Goal: Navigation & Orientation: Find specific page/section

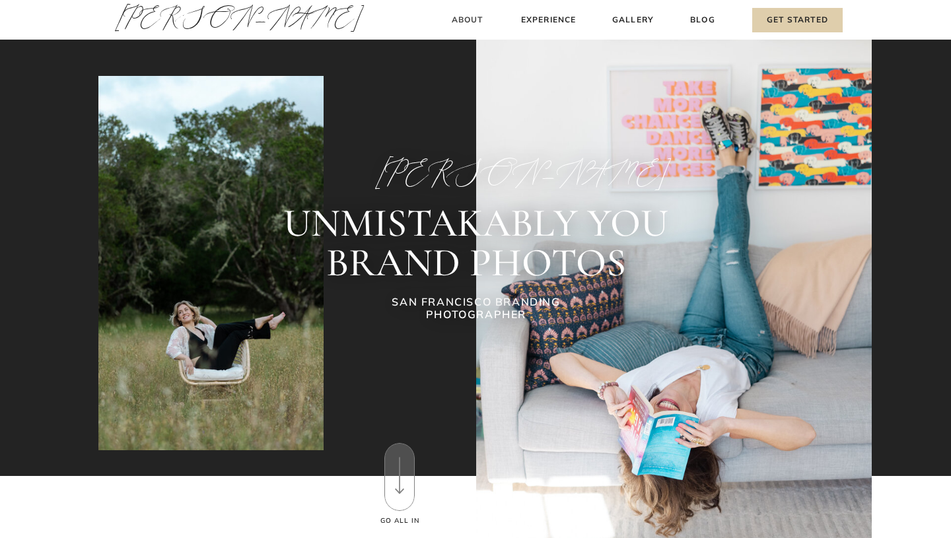
click at [469, 20] on h3 "About" at bounding box center [467, 20] width 39 height 14
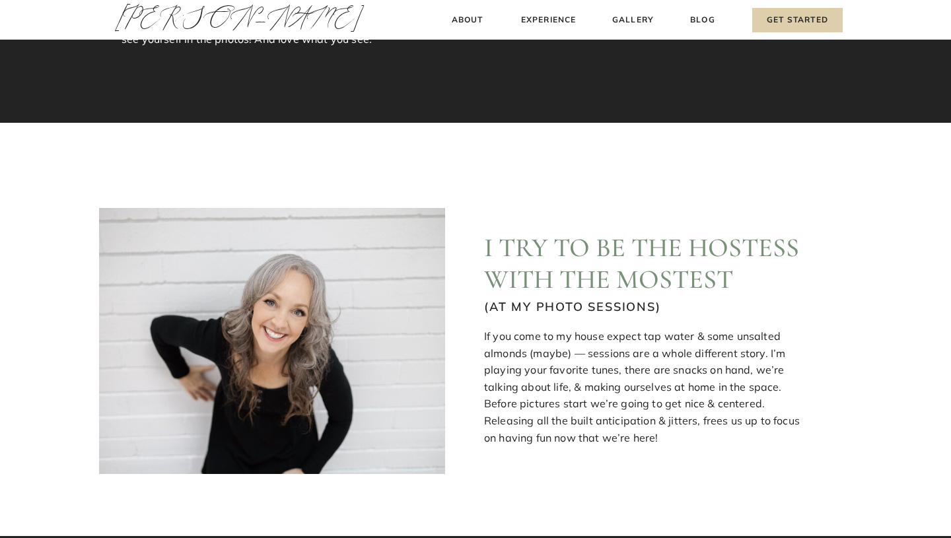
scroll to position [242, 0]
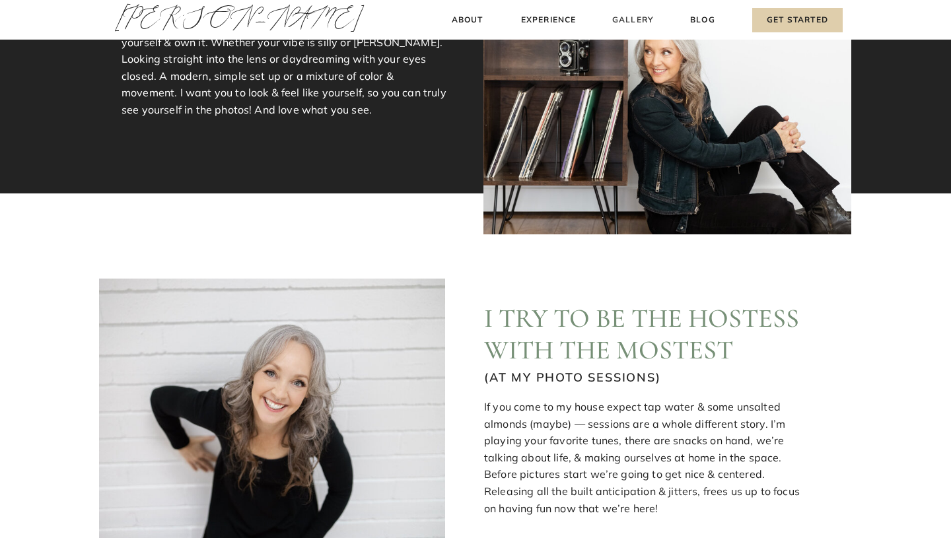
click at [637, 26] on h3 "Gallery" at bounding box center [633, 20] width 44 height 14
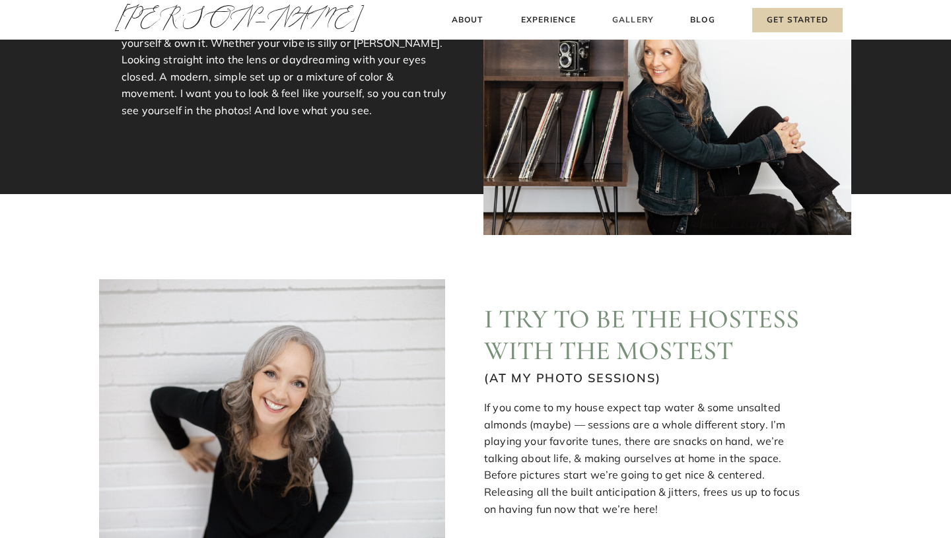
click at [622, 20] on h3 "Gallery" at bounding box center [633, 20] width 44 height 14
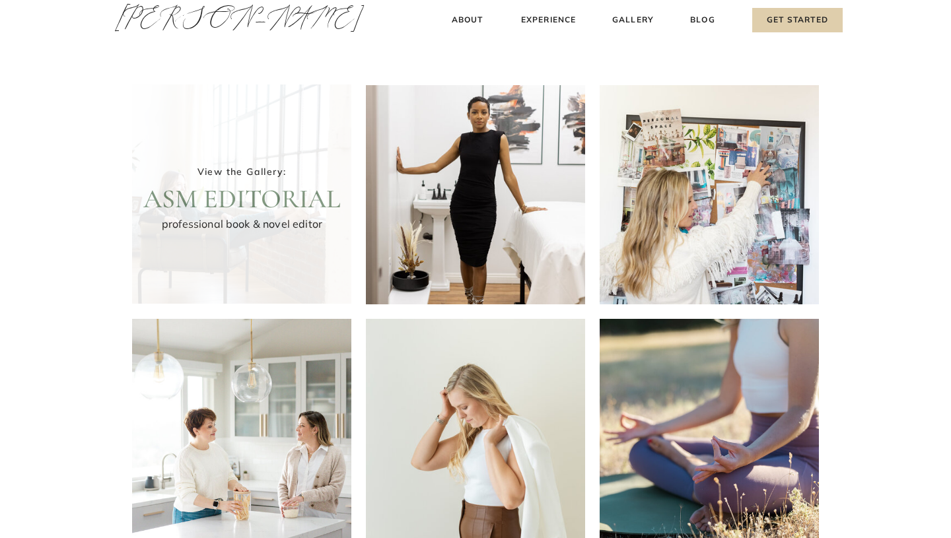
click at [290, 168] on div at bounding box center [241, 193] width 219 height 219
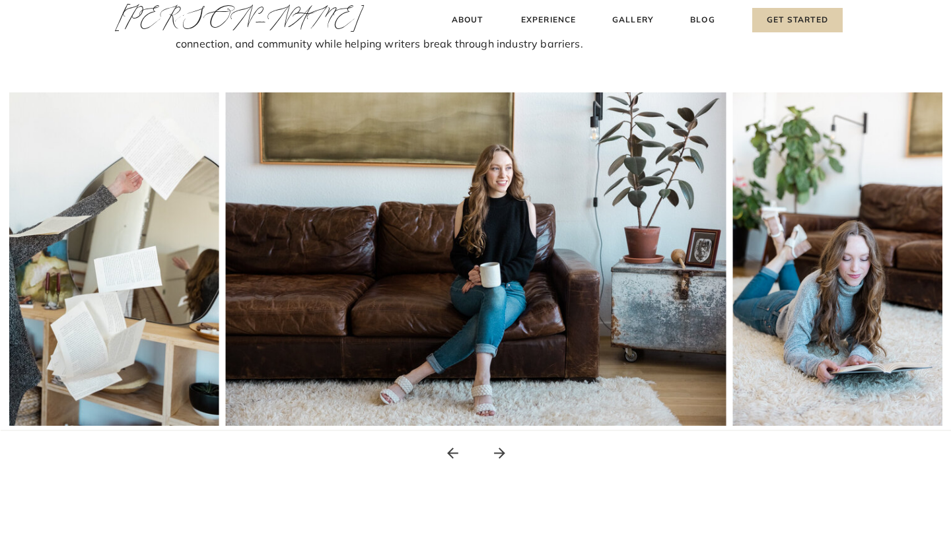
scroll to position [207, 0]
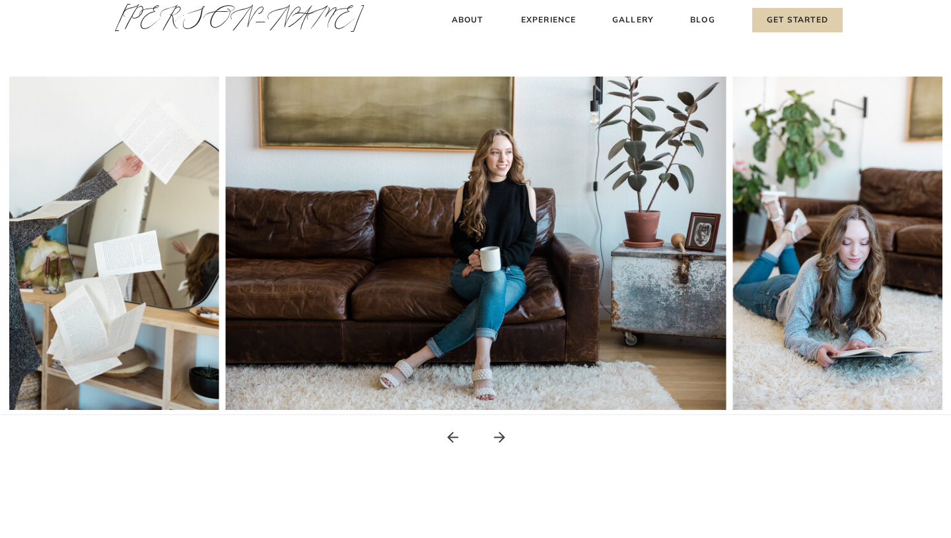
click at [376, 231] on img at bounding box center [476, 243] width 500 height 333
click at [611, 259] on img at bounding box center [476, 243] width 500 height 333
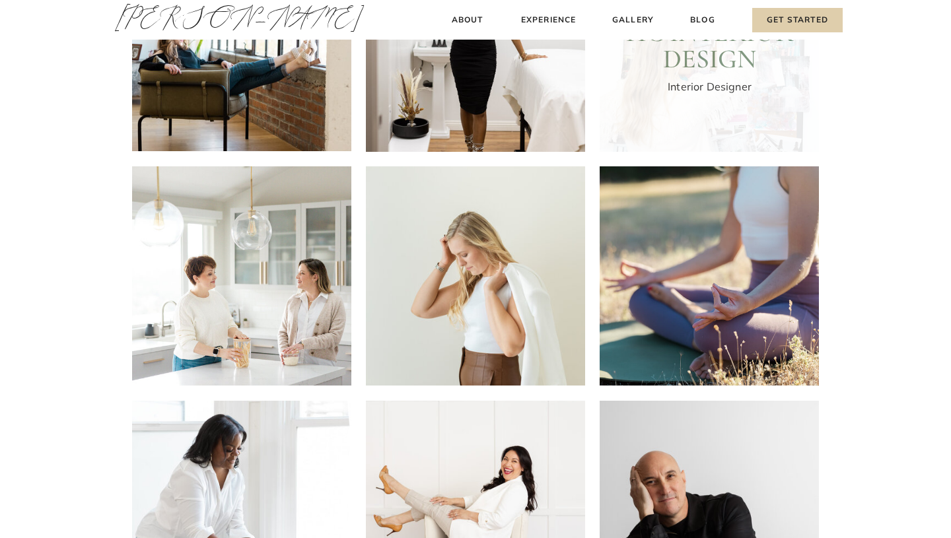
scroll to position [158, 0]
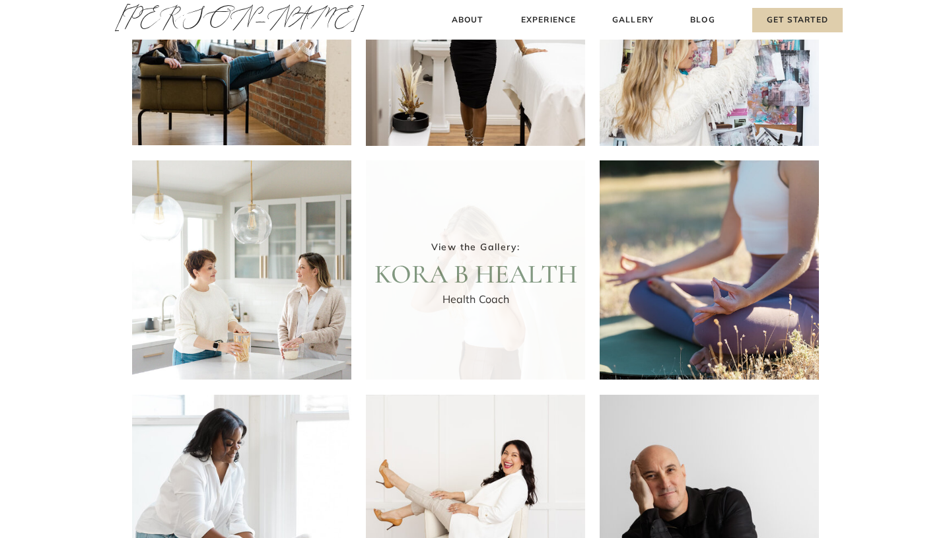
click at [453, 260] on div at bounding box center [475, 269] width 219 height 219
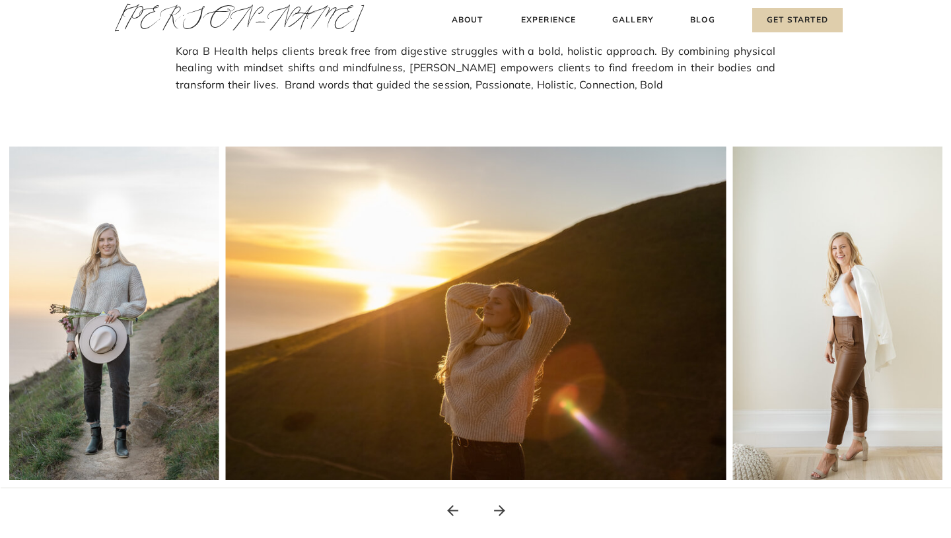
scroll to position [138, 0]
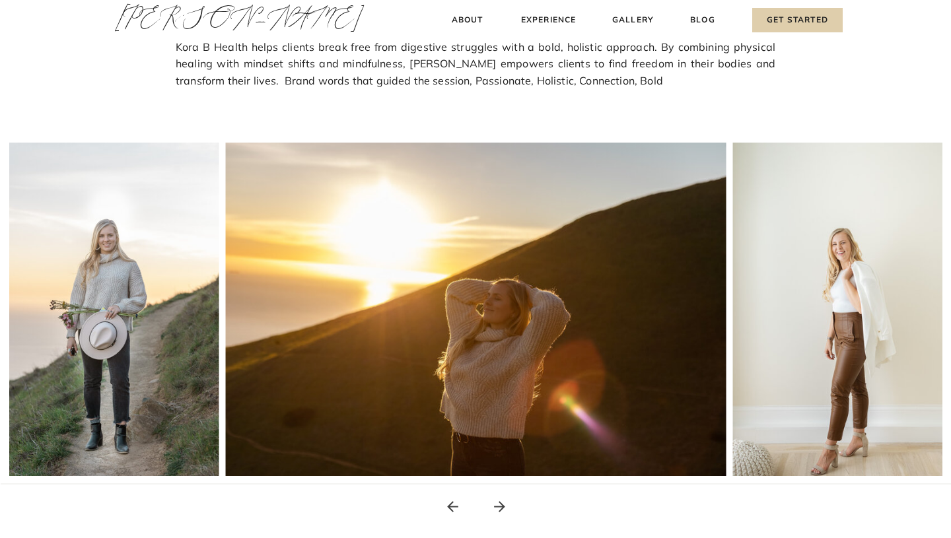
click at [395, 287] on img at bounding box center [476, 309] width 500 height 333
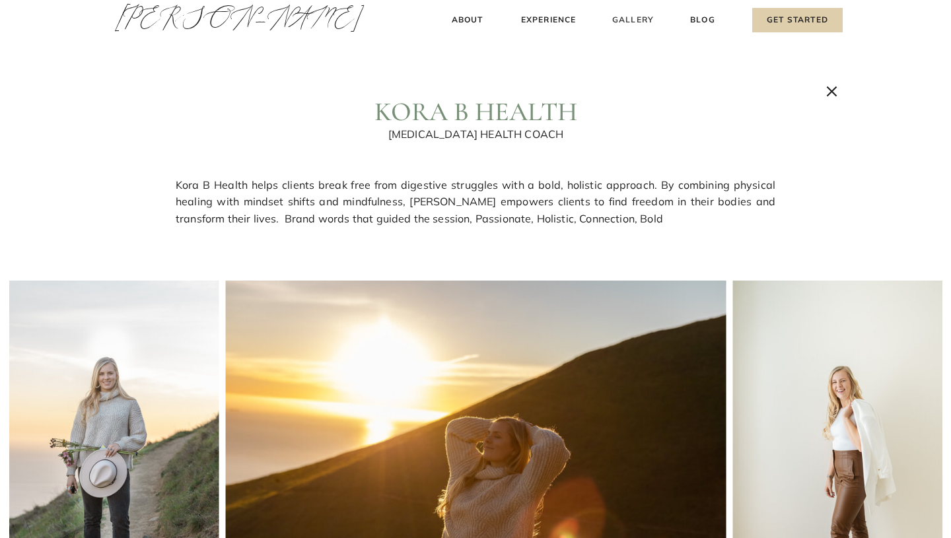
click at [640, 15] on h3 "Gallery" at bounding box center [633, 20] width 44 height 14
click at [833, 90] on icon at bounding box center [832, 92] width 18 height 18
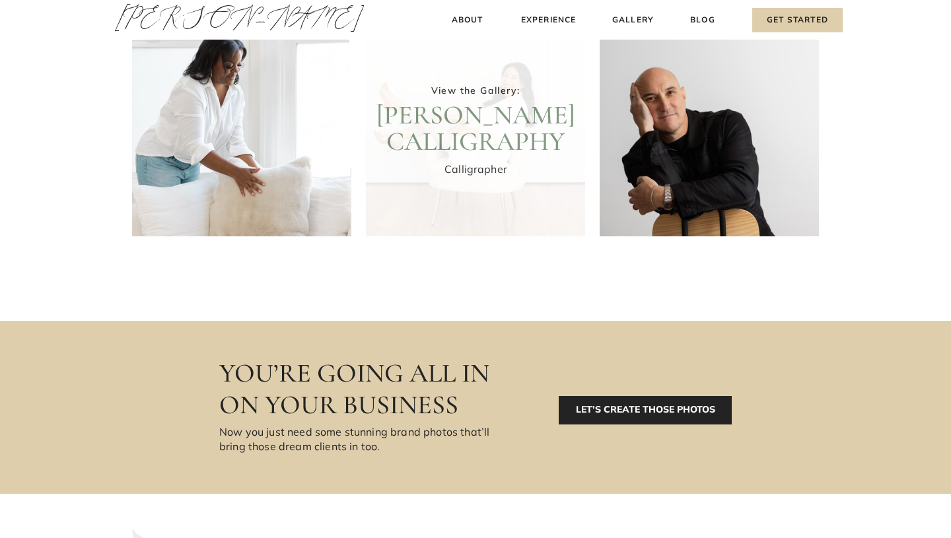
click at [497, 168] on div at bounding box center [475, 126] width 219 height 219
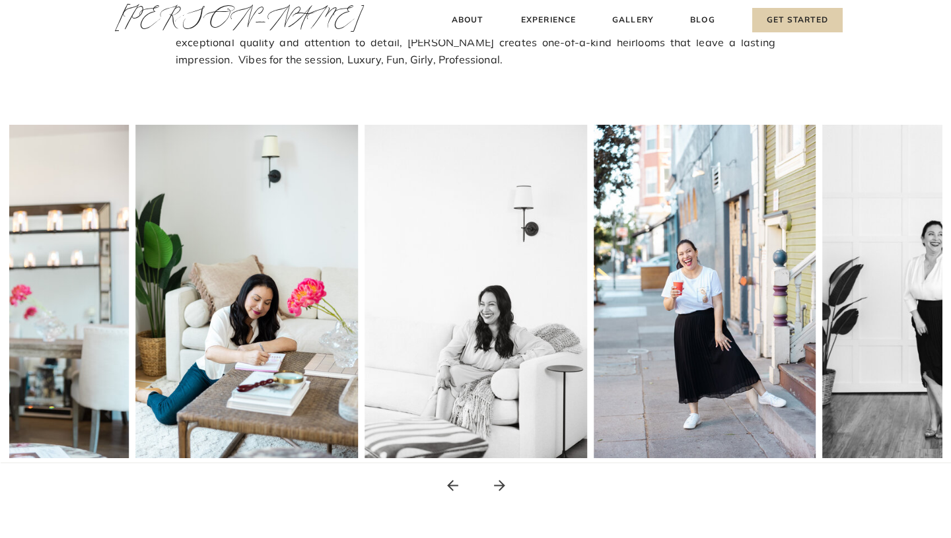
scroll to position [217, 0]
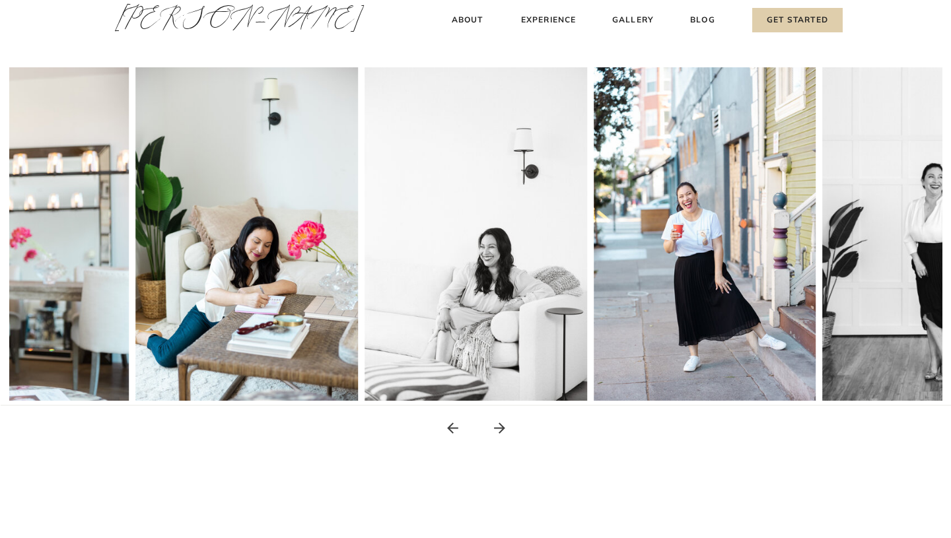
click at [463, 227] on img at bounding box center [475, 233] width 222 height 333
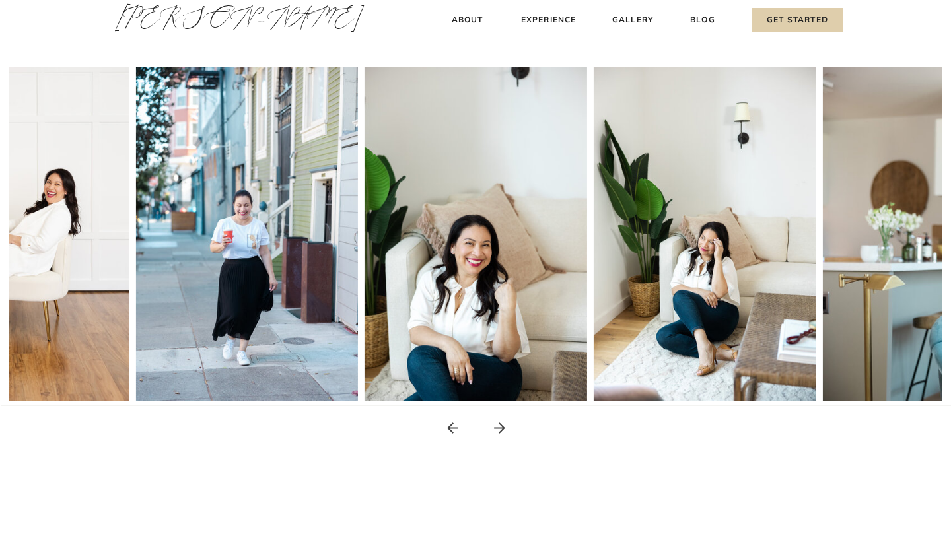
scroll to position [0, 0]
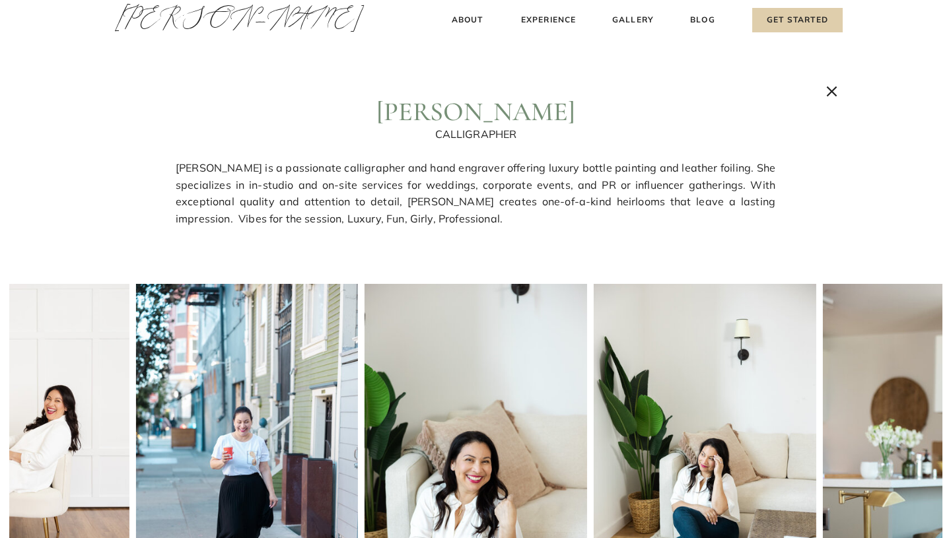
click at [835, 97] on icon at bounding box center [832, 92] width 18 height 18
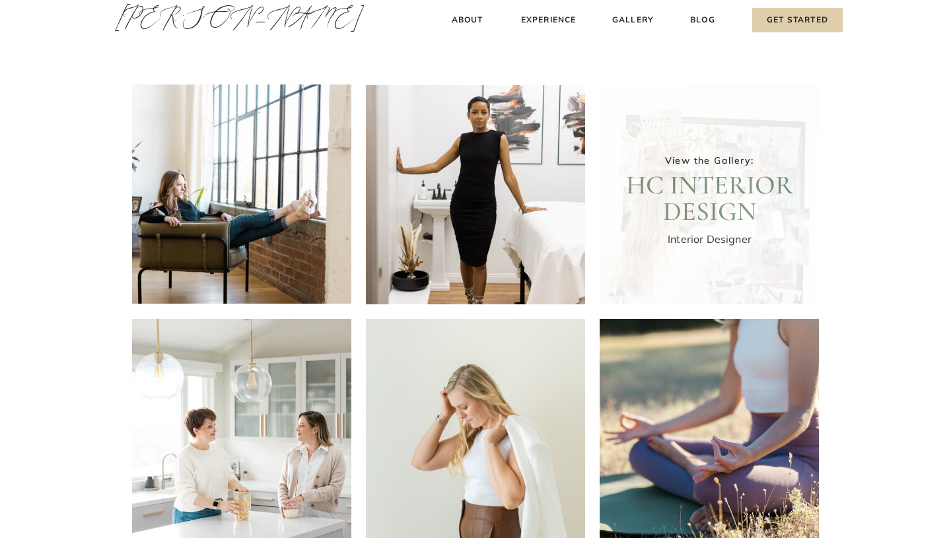
click at [671, 245] on div at bounding box center [708, 194] width 219 height 219
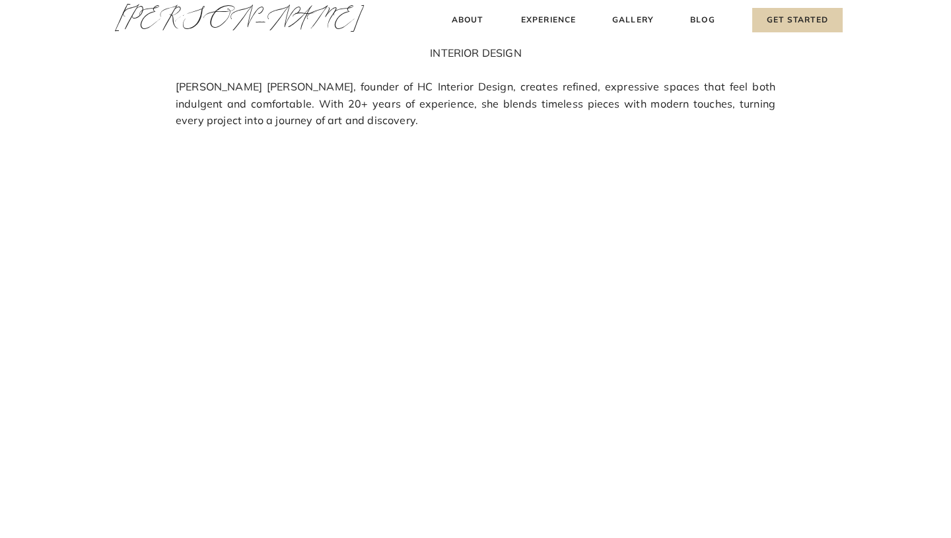
scroll to position [82, 0]
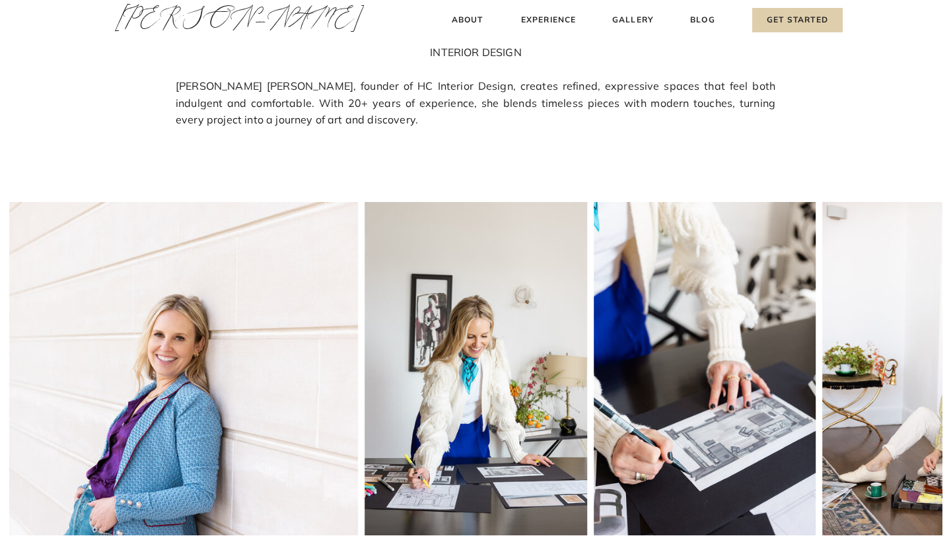
click at [509, 347] on img at bounding box center [475, 368] width 222 height 333
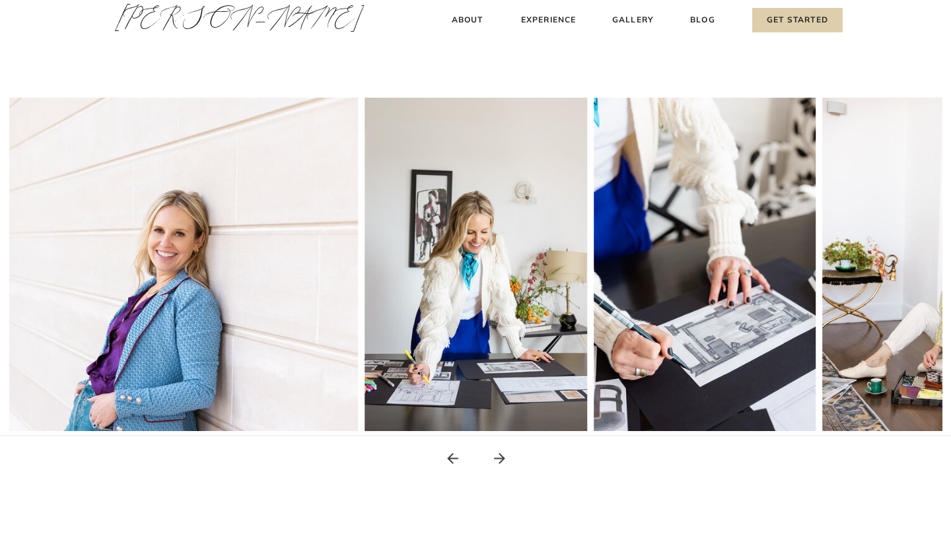
scroll to position [189, 0]
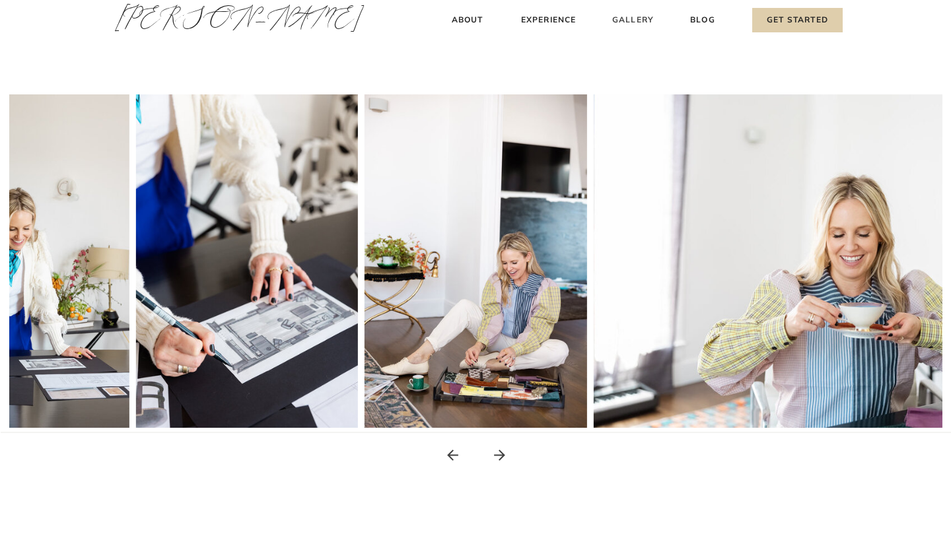
click at [641, 23] on h3 "Gallery" at bounding box center [633, 20] width 44 height 14
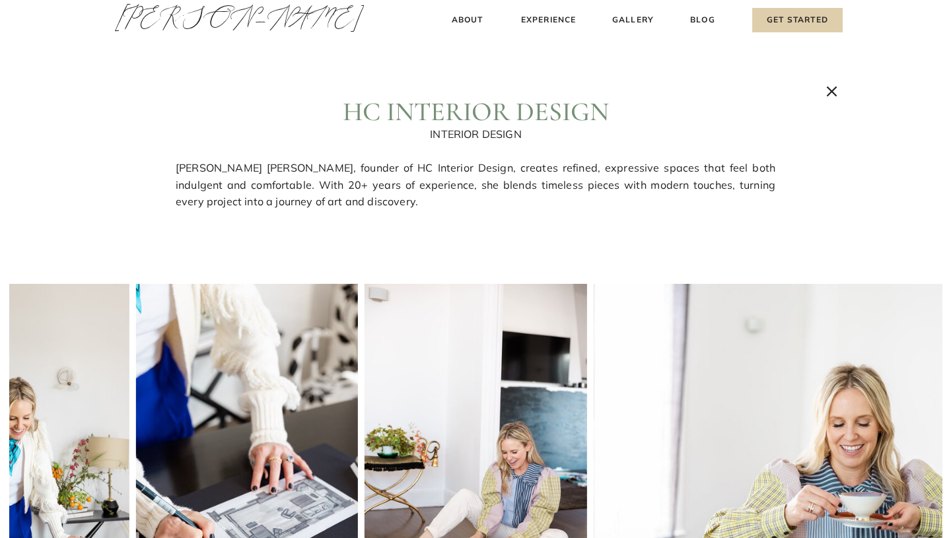
click at [830, 93] on icon at bounding box center [831, 91] width 11 height 11
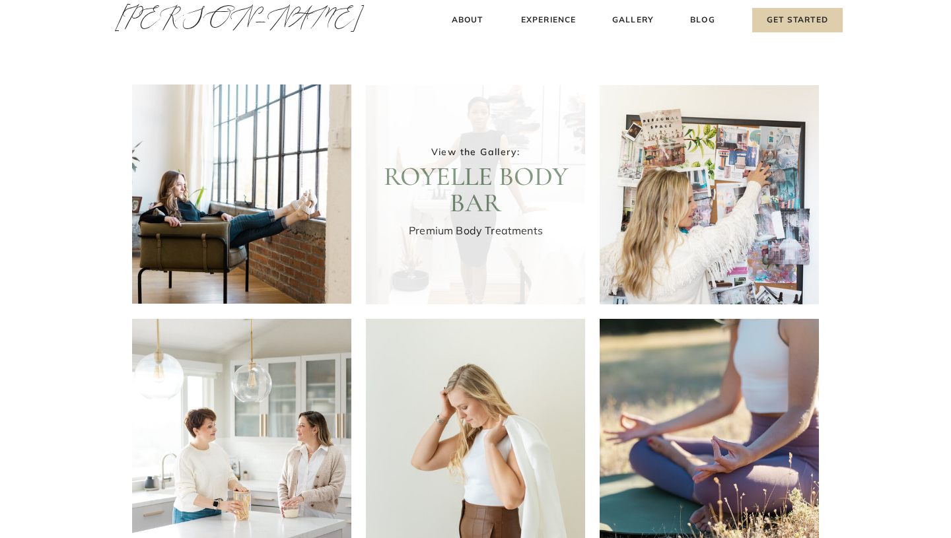
click at [477, 222] on div at bounding box center [475, 194] width 219 height 219
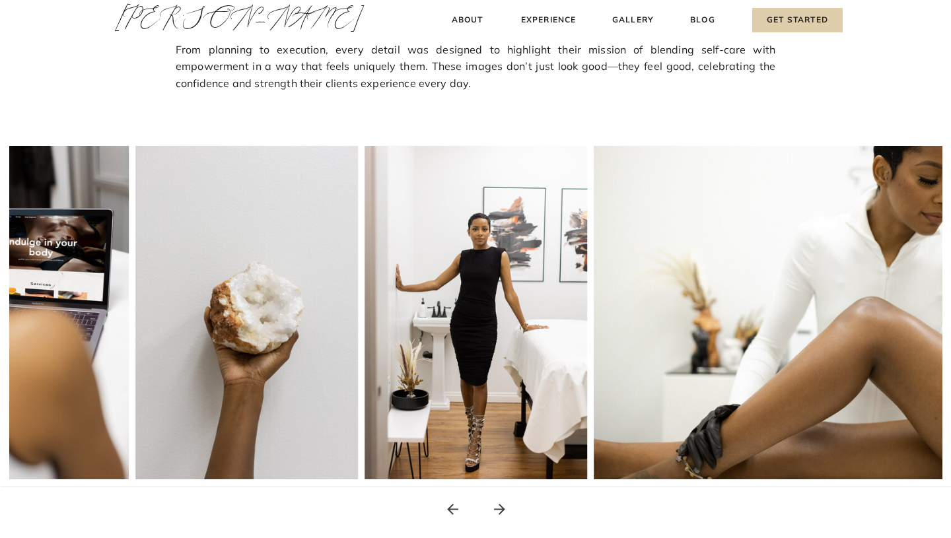
scroll to position [138, 0]
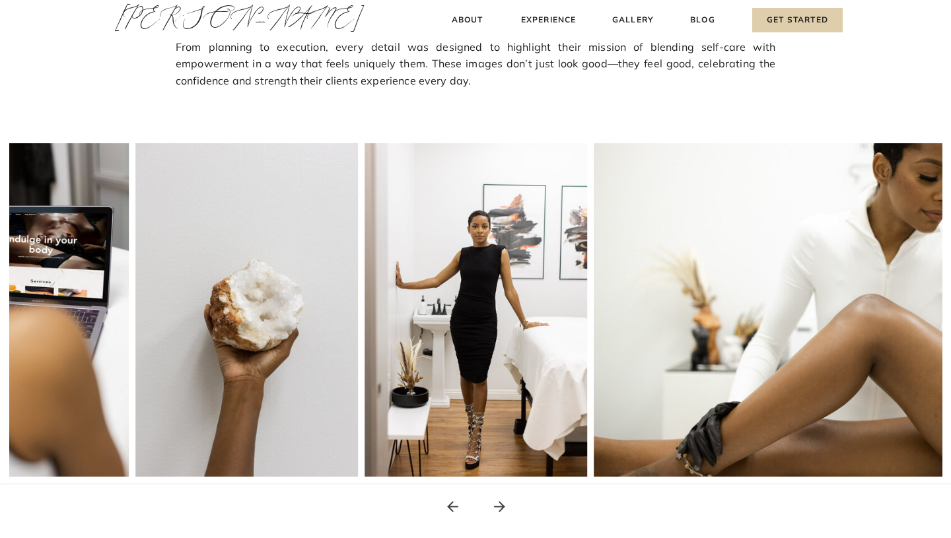
click at [494, 250] on img at bounding box center [475, 309] width 222 height 333
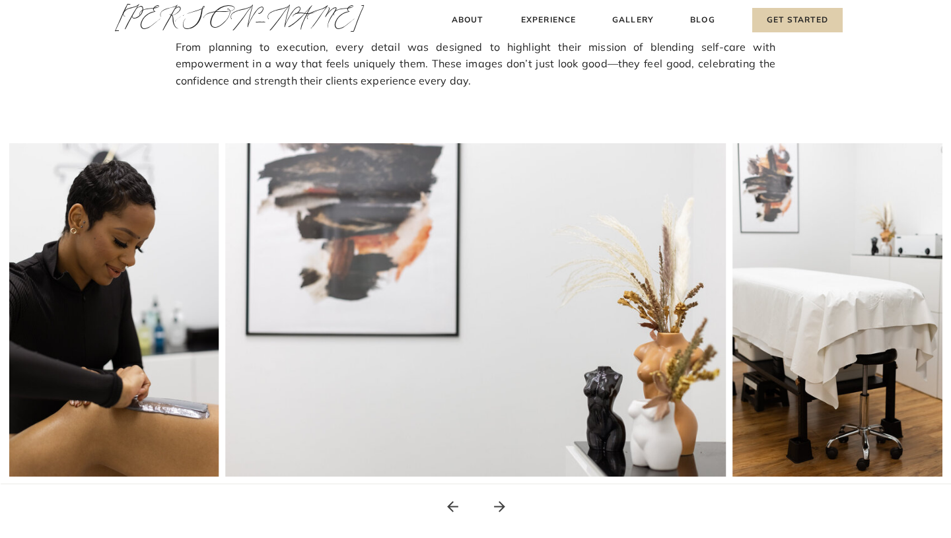
scroll to position [0, 0]
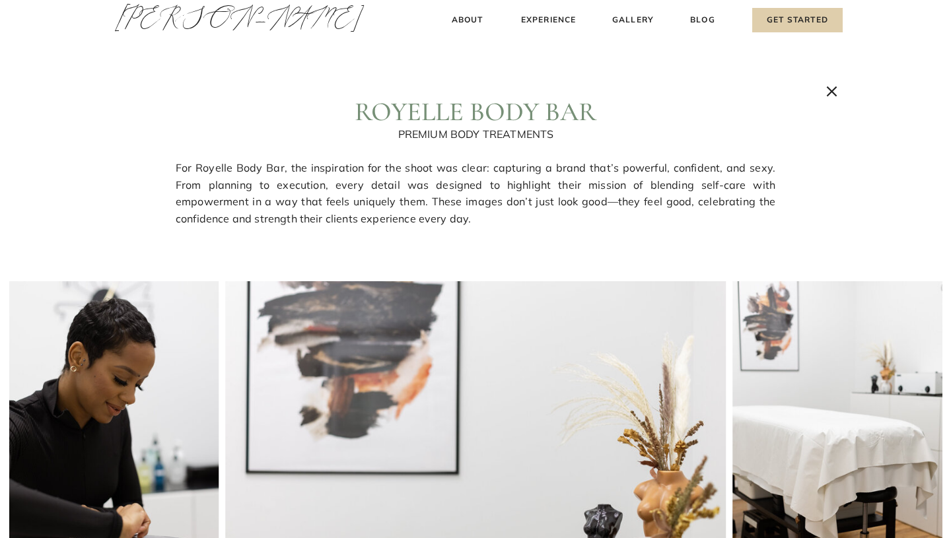
click at [826, 90] on icon at bounding box center [832, 92] width 18 height 18
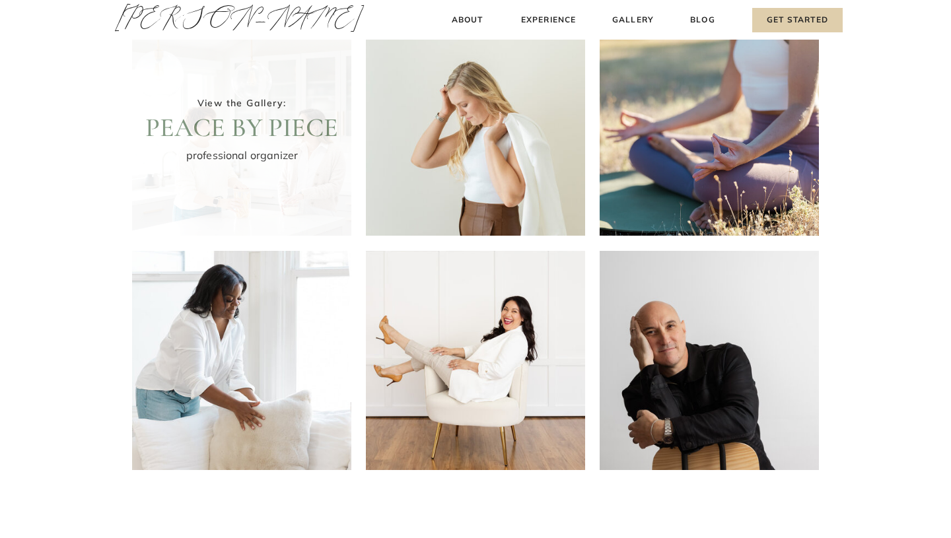
scroll to position [313, 0]
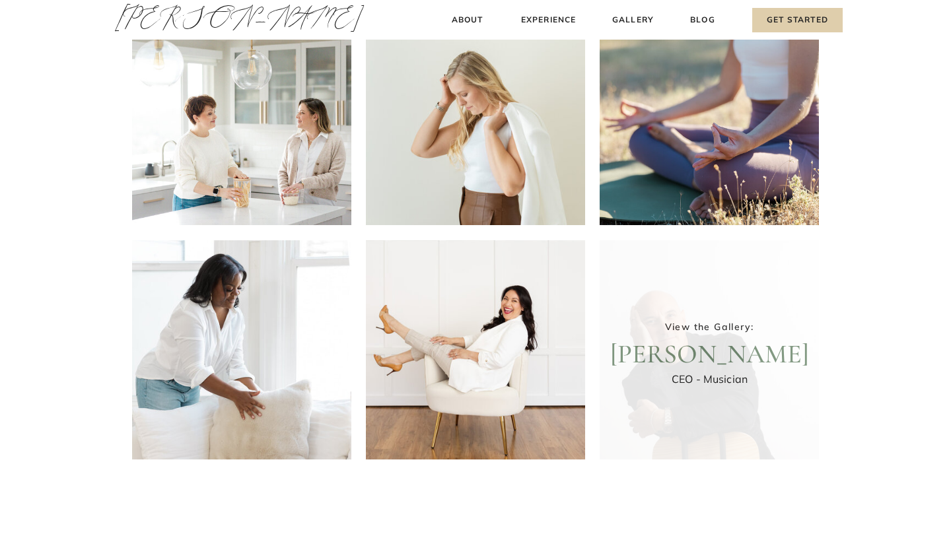
click at [652, 322] on div at bounding box center [708, 349] width 219 height 219
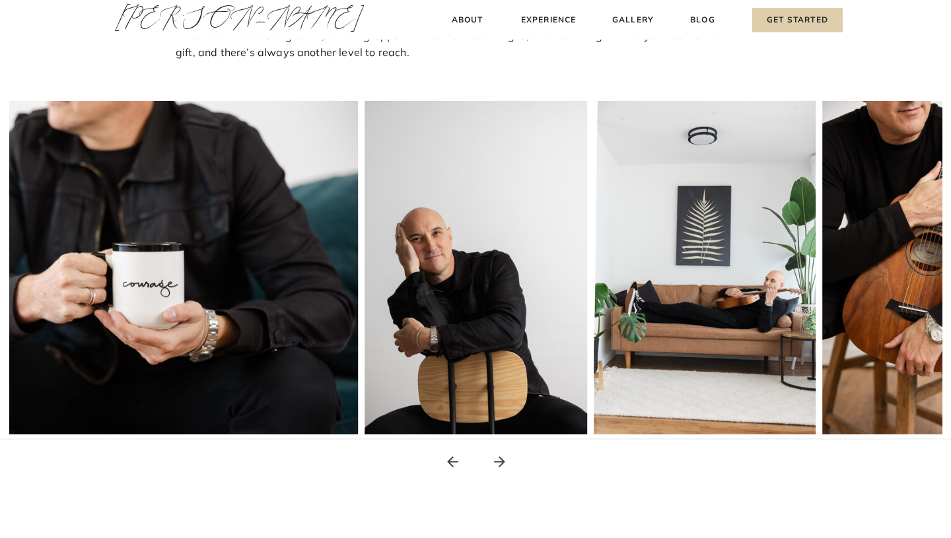
scroll to position [302, 0]
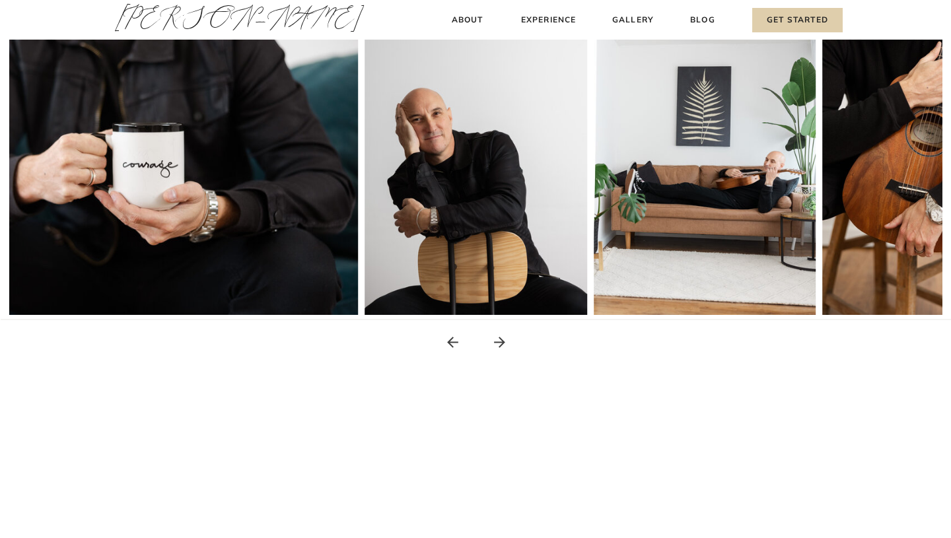
click at [738, 299] on img at bounding box center [704, 148] width 222 height 333
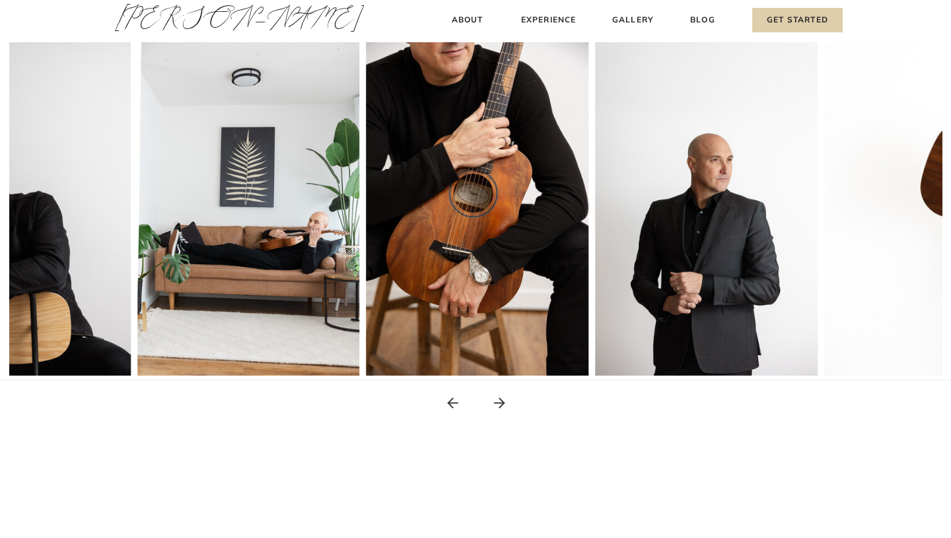
scroll to position [0, 0]
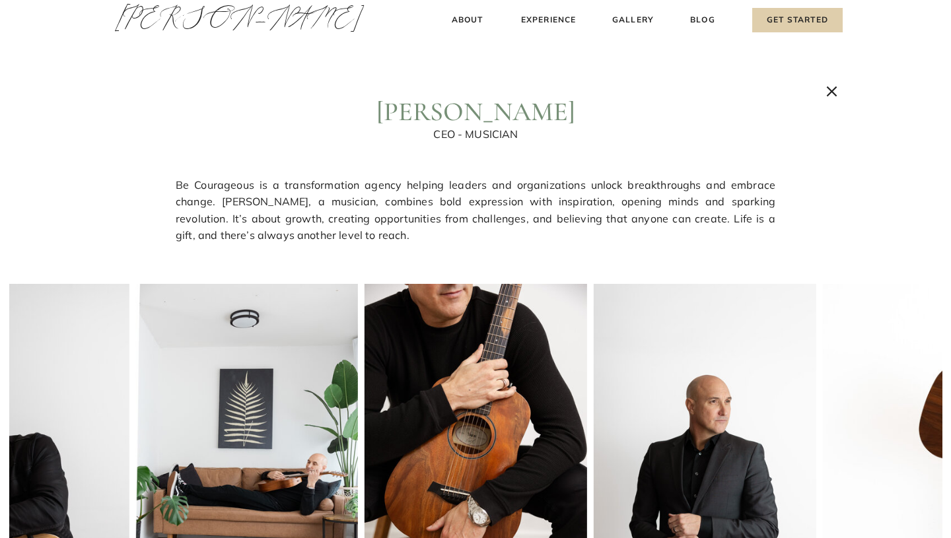
click at [836, 94] on icon at bounding box center [832, 92] width 18 height 18
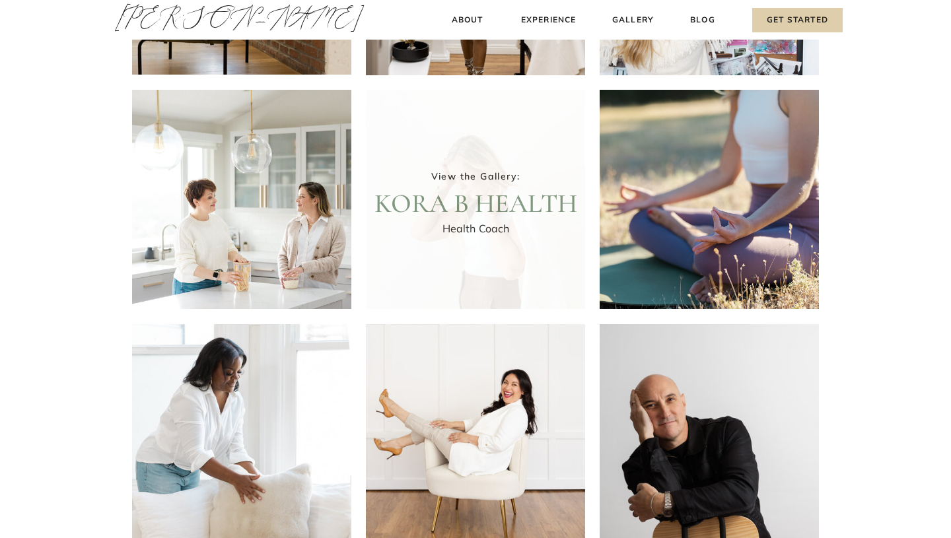
scroll to position [230, 0]
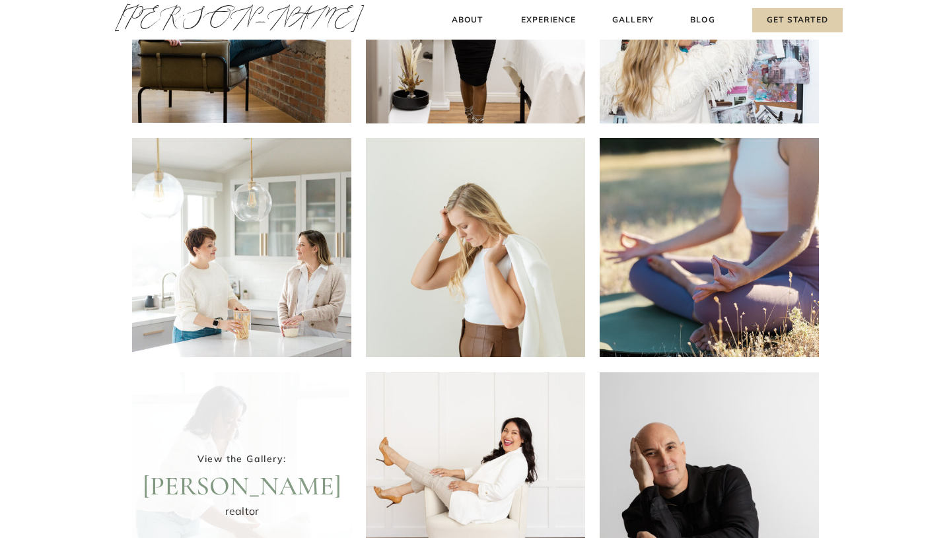
click at [296, 407] on div at bounding box center [241, 481] width 219 height 219
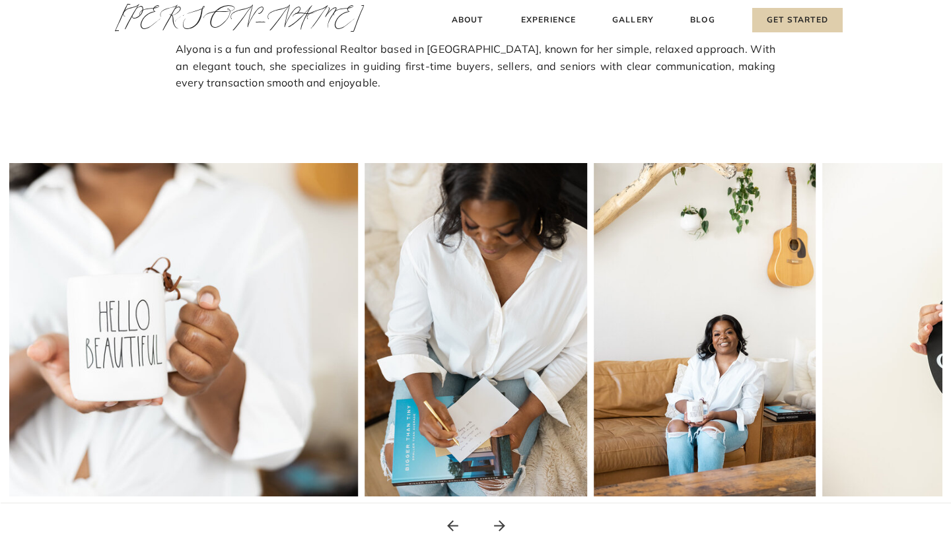
scroll to position [167, 0]
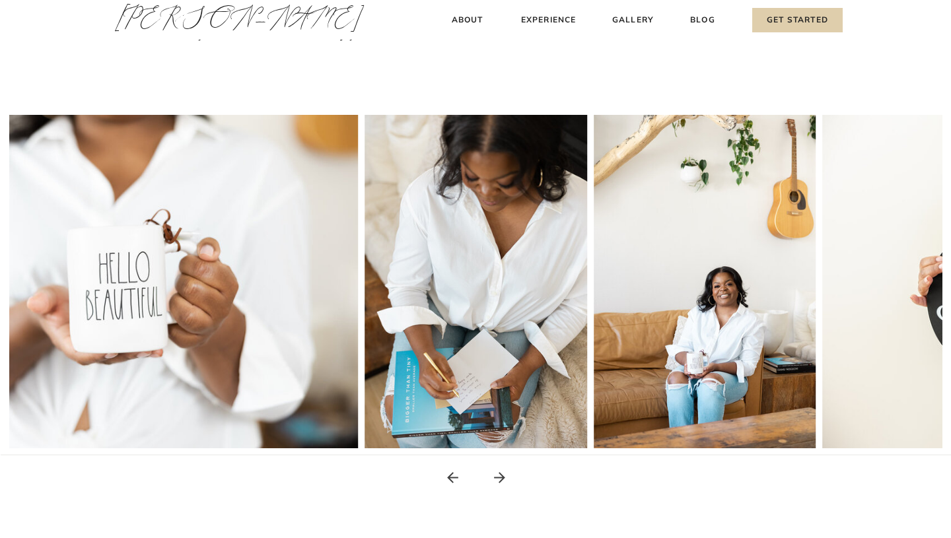
click at [430, 332] on img at bounding box center [475, 281] width 222 height 333
